Goal: Check status: Check status

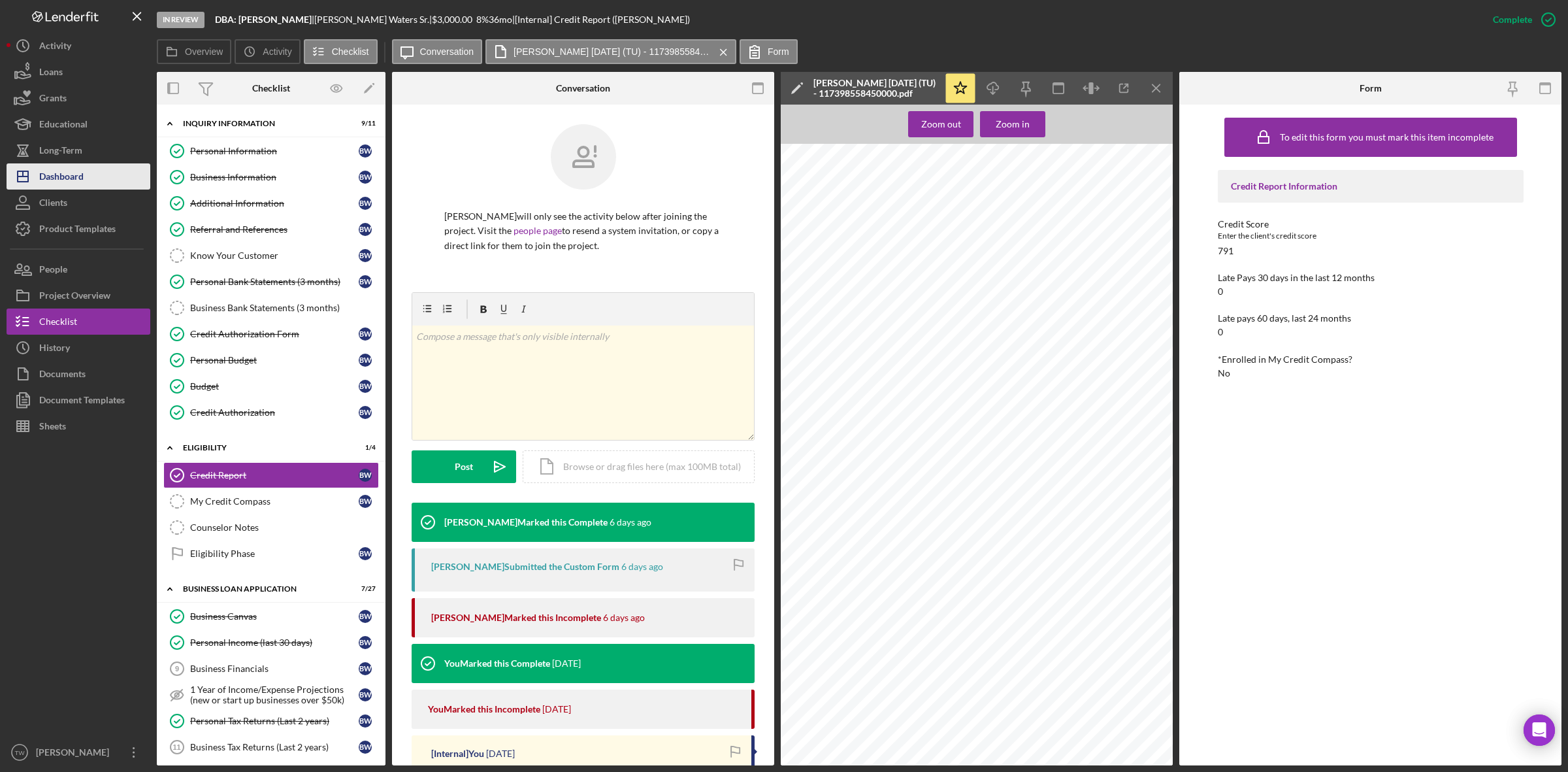
click at [102, 177] on button "Icon/Dashboard Dashboard" at bounding box center [78, 176] width 144 height 26
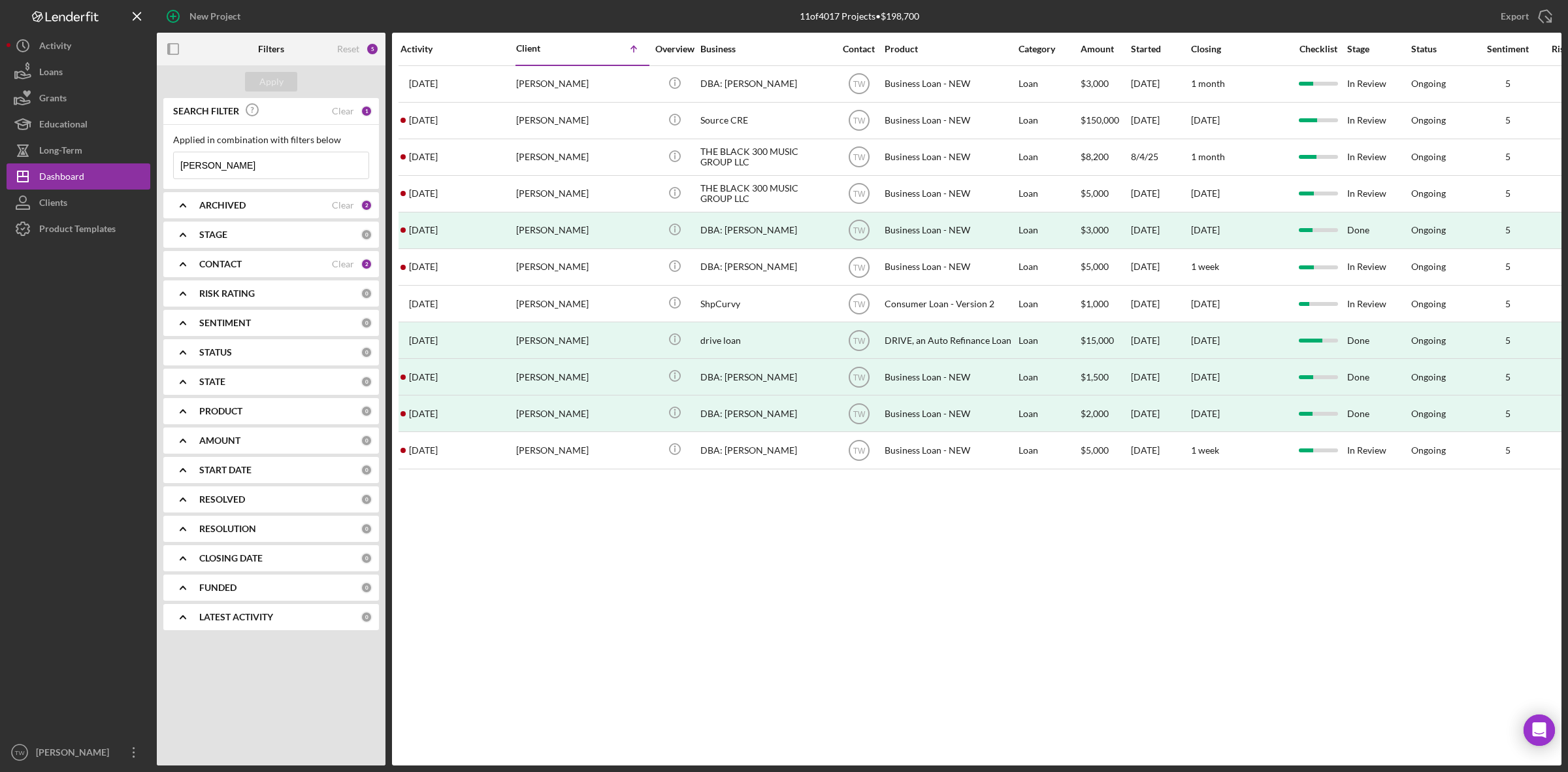
click at [252, 165] on input "[PERSON_NAME]" at bounding box center [271, 165] width 194 height 26
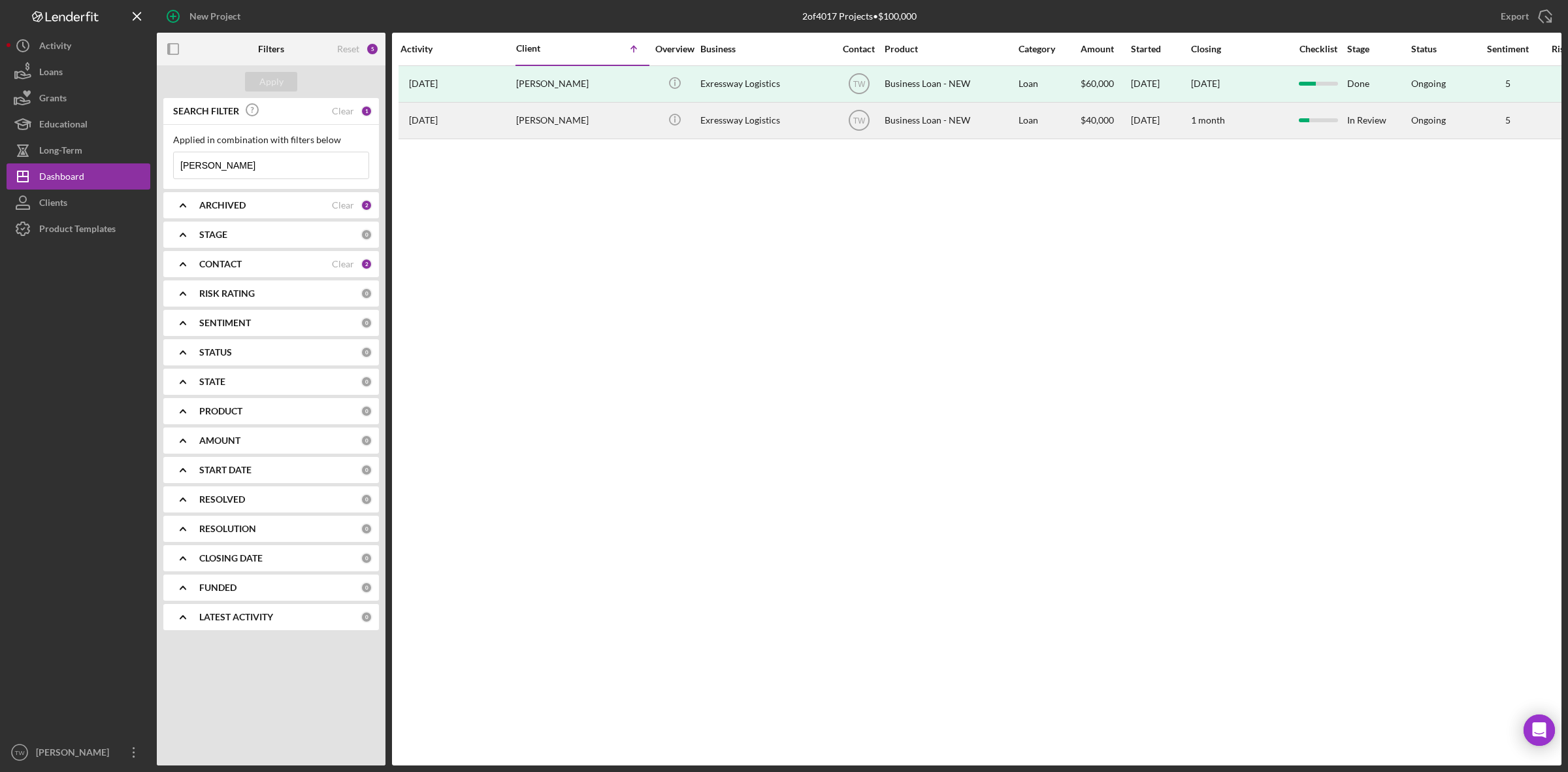
type input "[PERSON_NAME]"
click at [567, 125] on div "[PERSON_NAME]" at bounding box center [581, 120] width 130 height 34
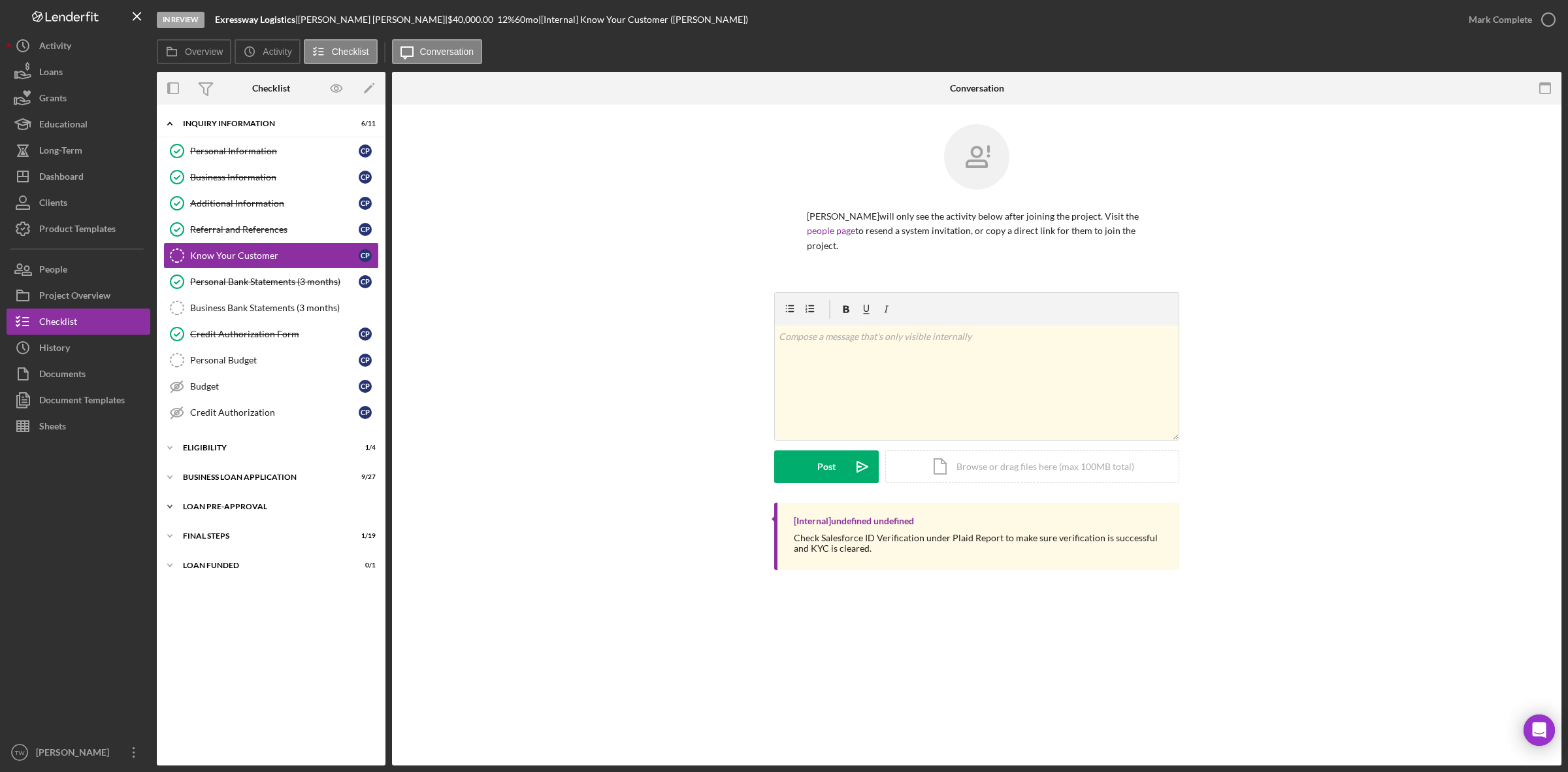
click at [211, 504] on div "Icon/Expander LOAN PRE-APPROVAL 1 / 2" at bounding box center [271, 506] width 229 height 26
click at [215, 475] on div "Icon/Expander BUSINESS LOAN APPLICATION 9 / 27" at bounding box center [271, 476] width 229 height 26
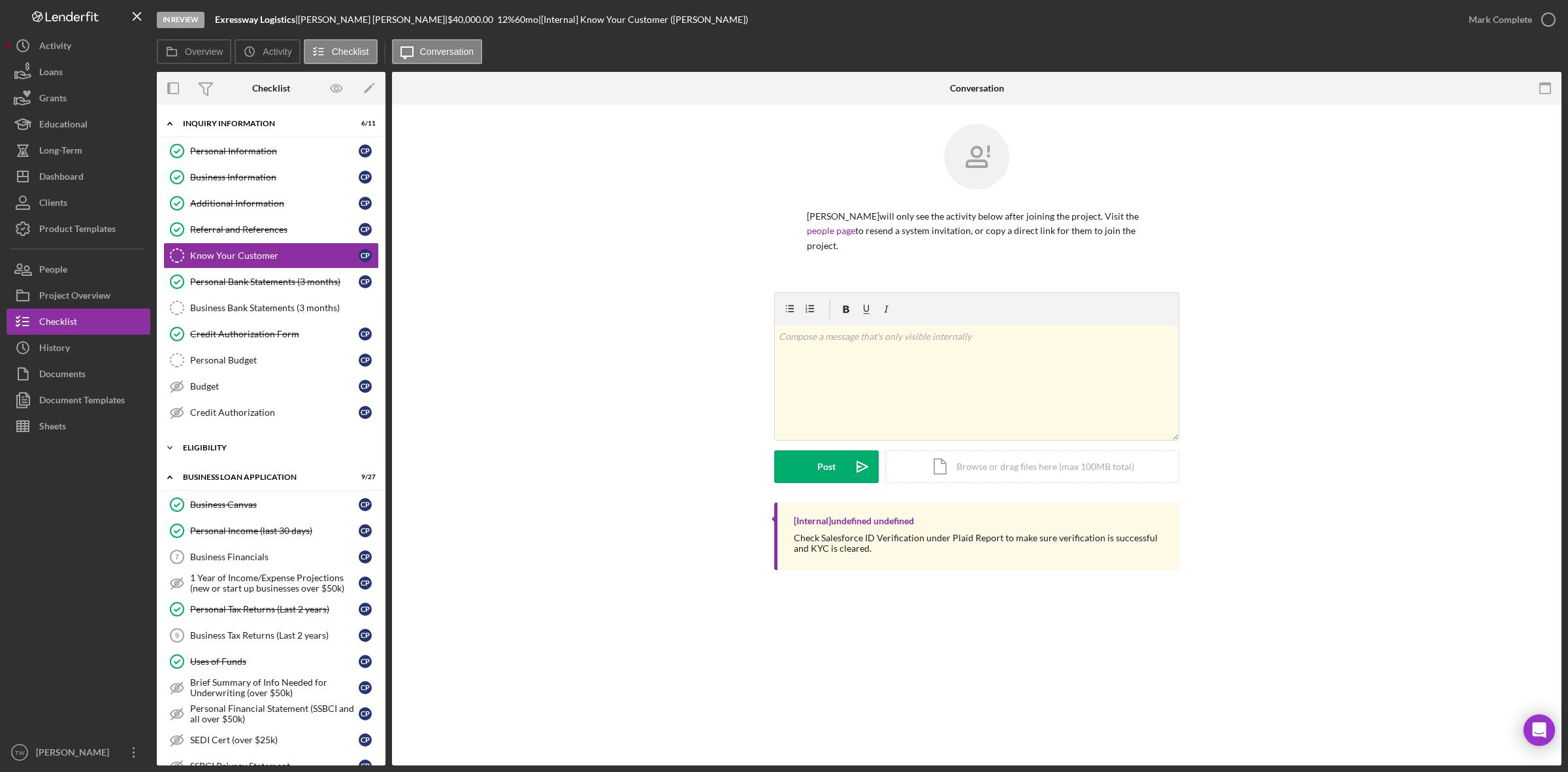
click at [219, 450] on div "ELIGIBILITY" at bounding box center [276, 448] width 186 height 8
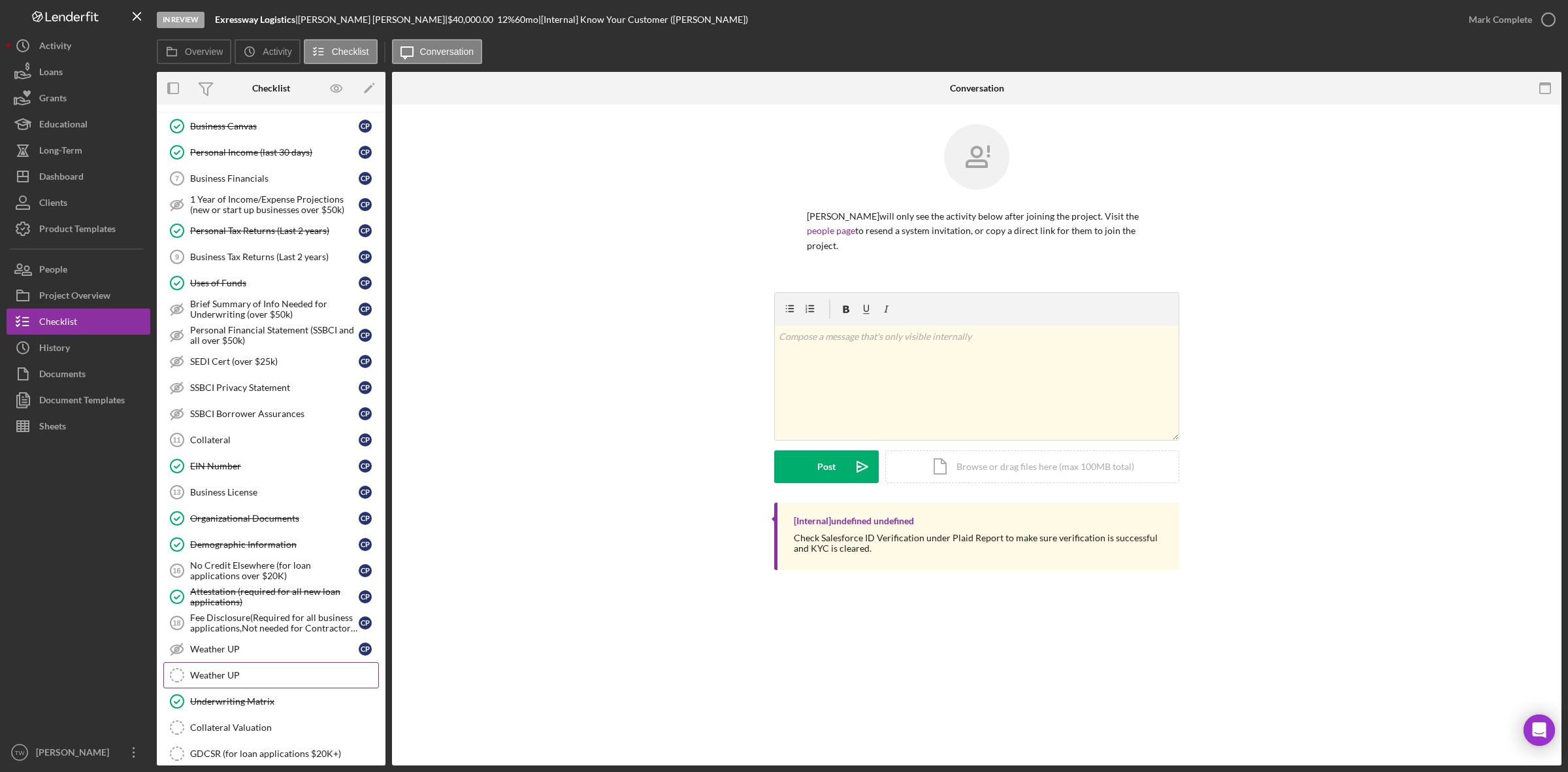
scroll to position [719, 0]
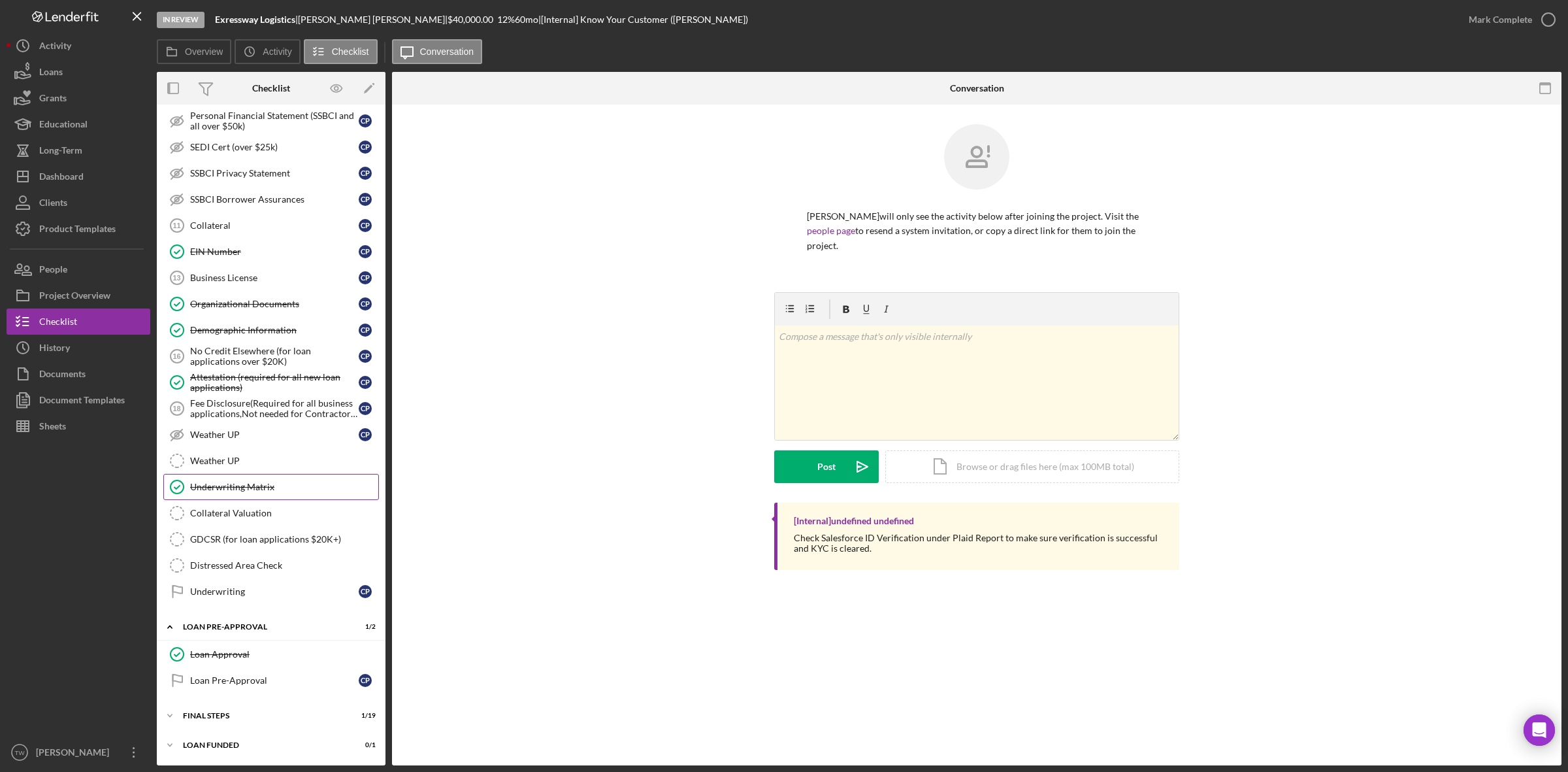
click at [243, 482] on div "Underwriting Matrix" at bounding box center [284, 487] width 188 height 10
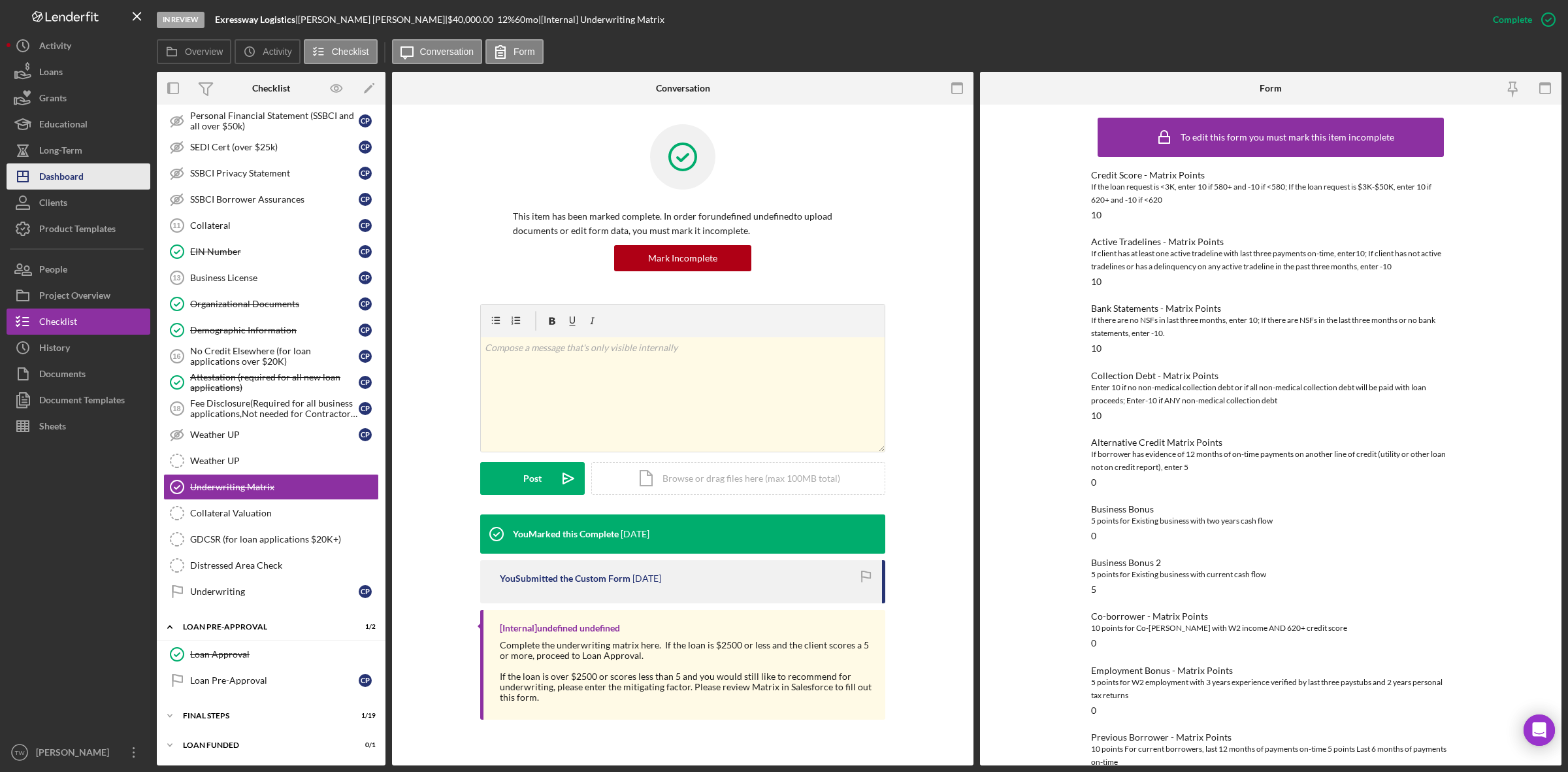
click at [73, 177] on div "Dashboard" at bounding box center [61, 178] width 44 height 30
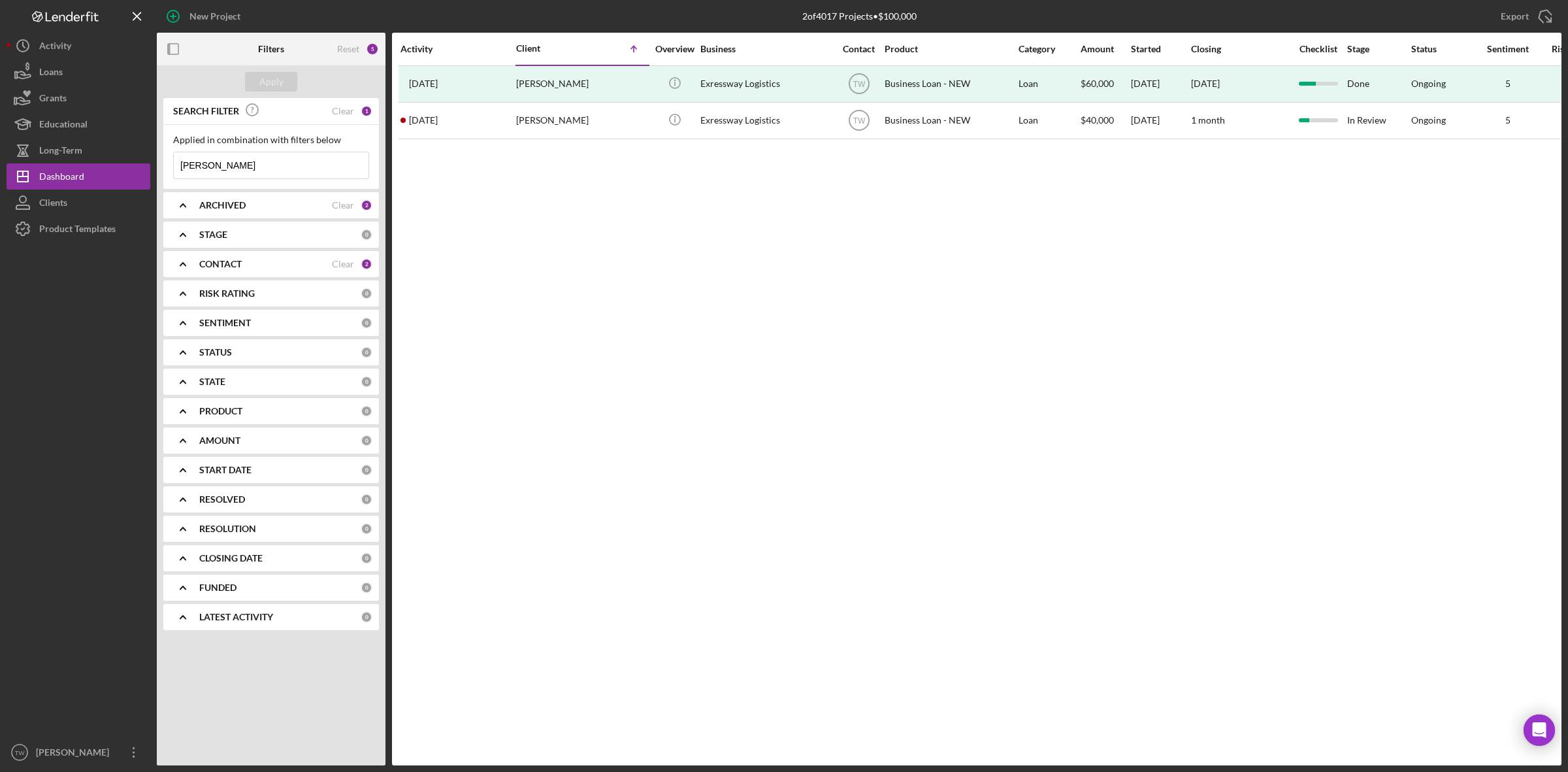
click at [204, 173] on input "[PERSON_NAME]" at bounding box center [271, 165] width 194 height 26
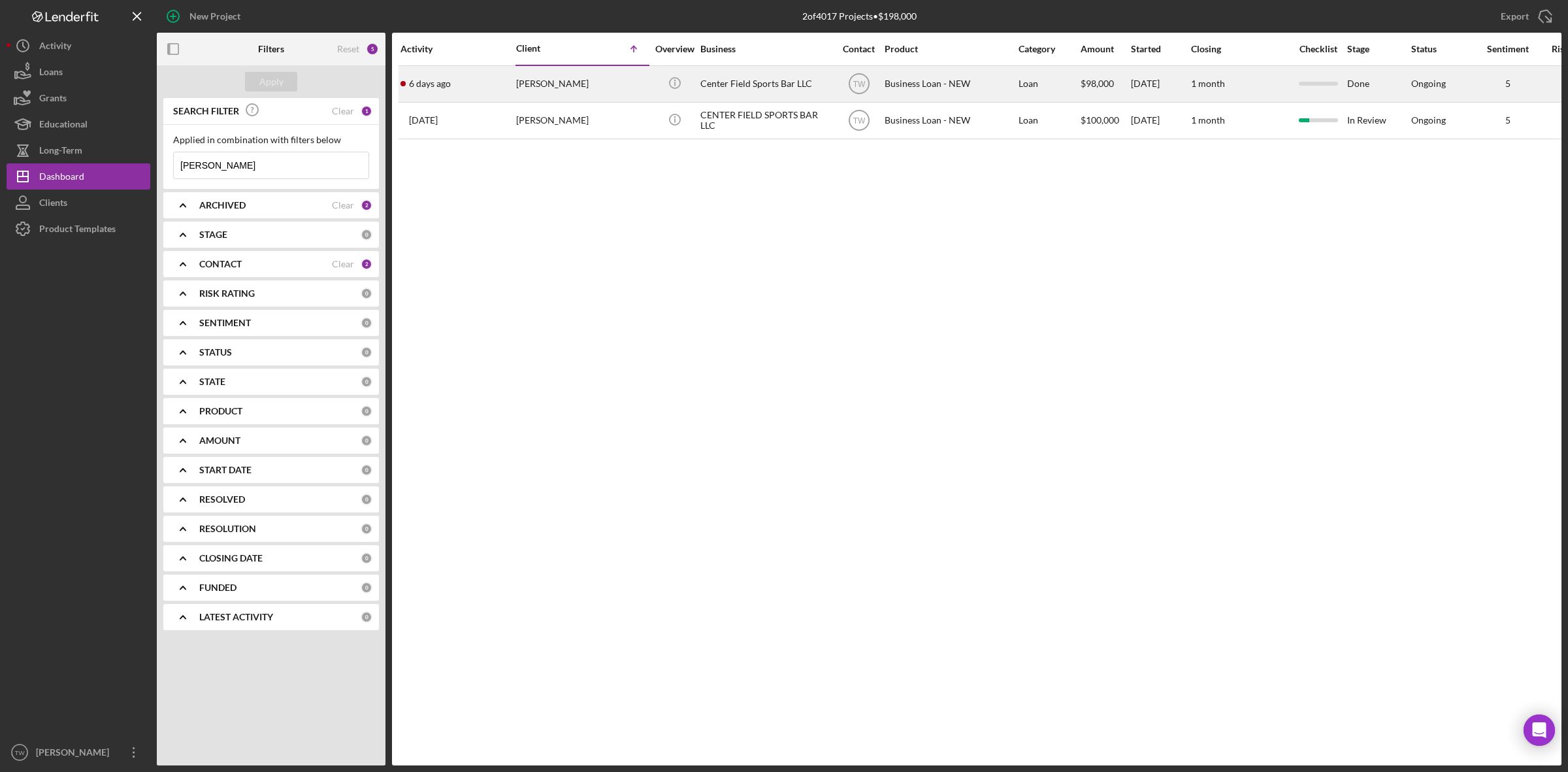
type input "[PERSON_NAME]"
click at [463, 82] on div "[DATE] [PERSON_NAME]" at bounding box center [457, 83] width 114 height 34
